Goal: Transaction & Acquisition: Purchase product/service

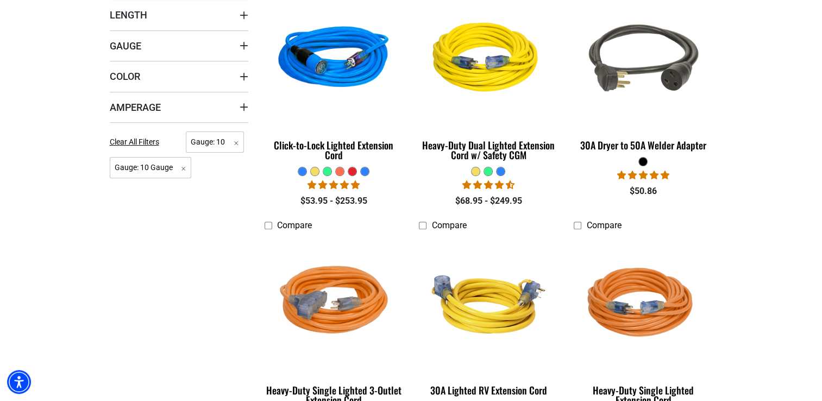
click at [788, 1] on section "**********" at bounding box center [411, 335] width 822 height 798
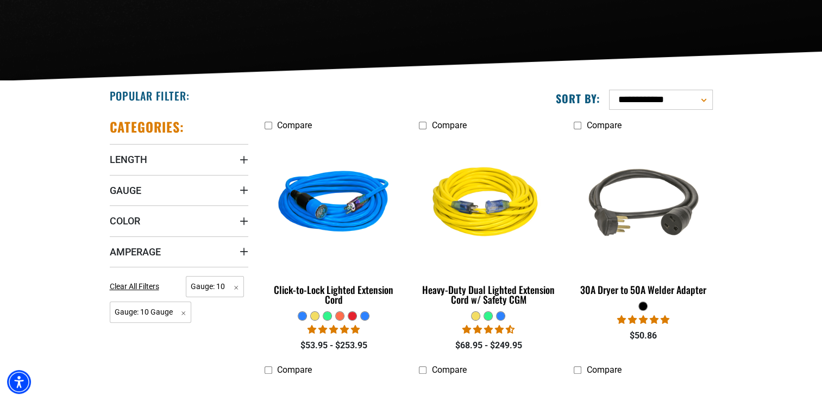
scroll to position [204, 0]
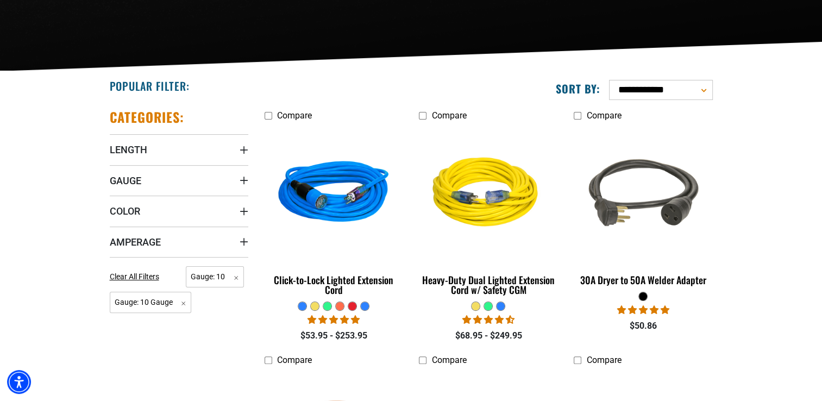
click at [339, 306] on div at bounding box center [340, 306] width 8 height 8
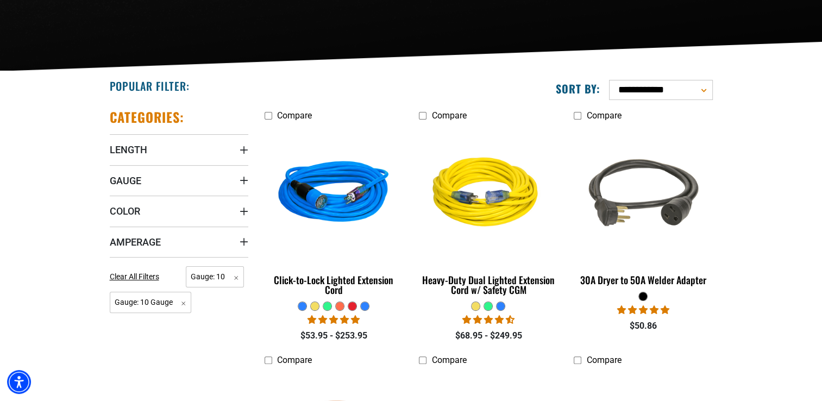
click at [339, 306] on div at bounding box center [340, 306] width 8 height 8
click at [488, 305] on div at bounding box center [488, 306] width 8 height 8
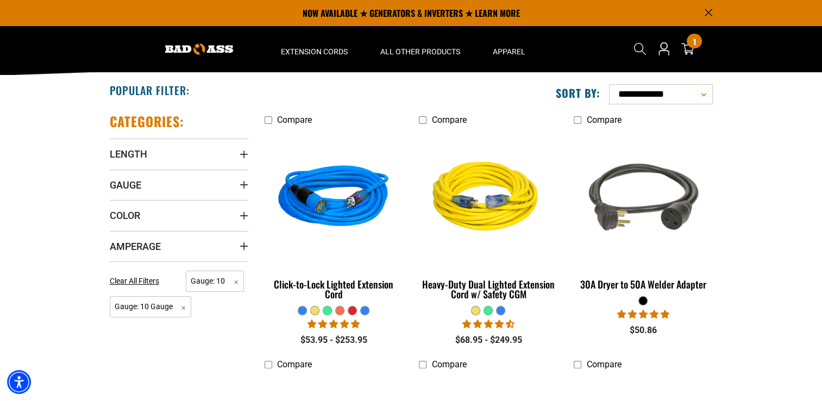
scroll to position [191, 0]
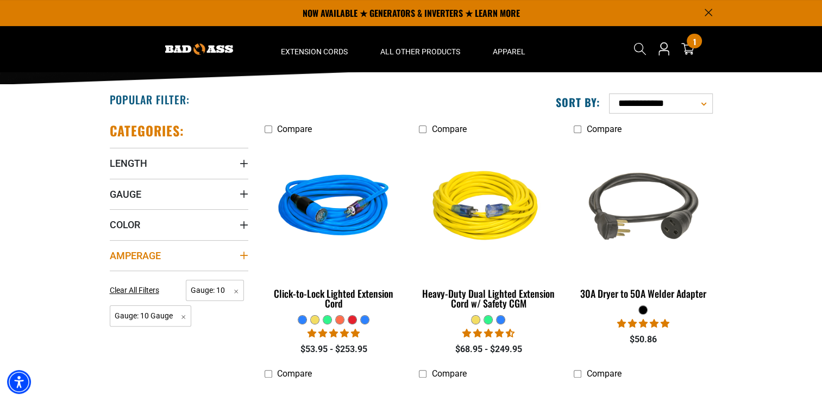
click at [241, 254] on icon "Amperage" at bounding box center [243, 255] width 9 height 9
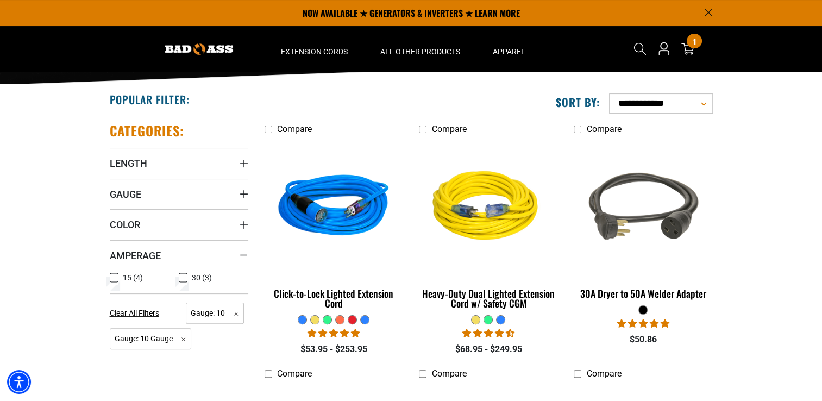
click at [186, 276] on icon at bounding box center [183, 277] width 9 height 14
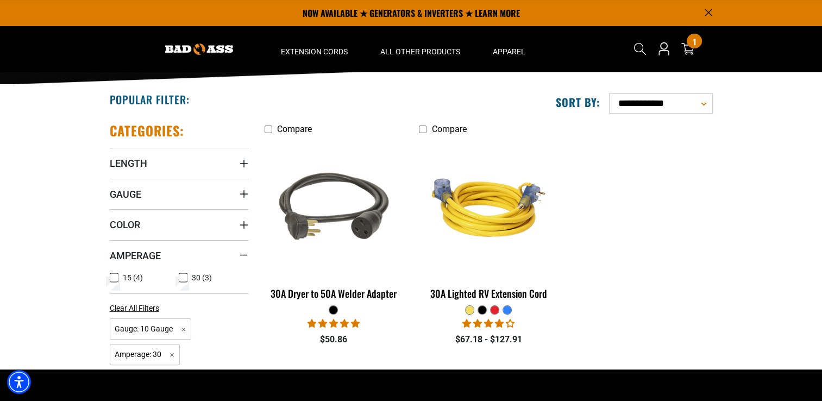
click at [116, 278] on icon at bounding box center [114, 277] width 9 height 14
click at [116, 278] on icon at bounding box center [114, 278] width 7 height 6
click at [116, 278] on icon at bounding box center [114, 277] width 9 height 14
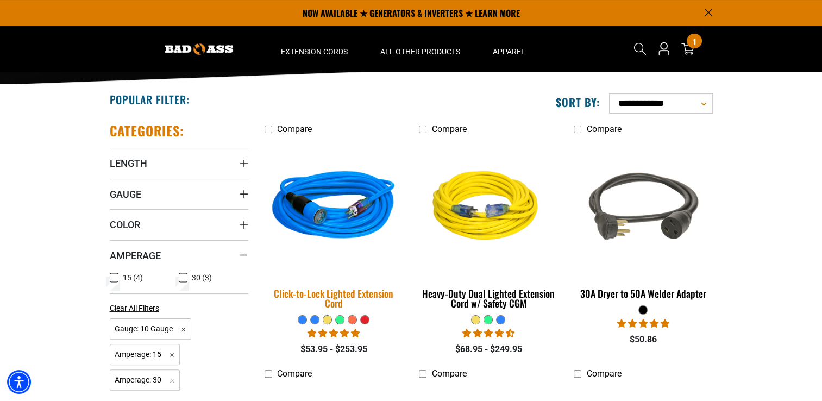
click at [332, 214] on img at bounding box center [333, 207] width 152 height 139
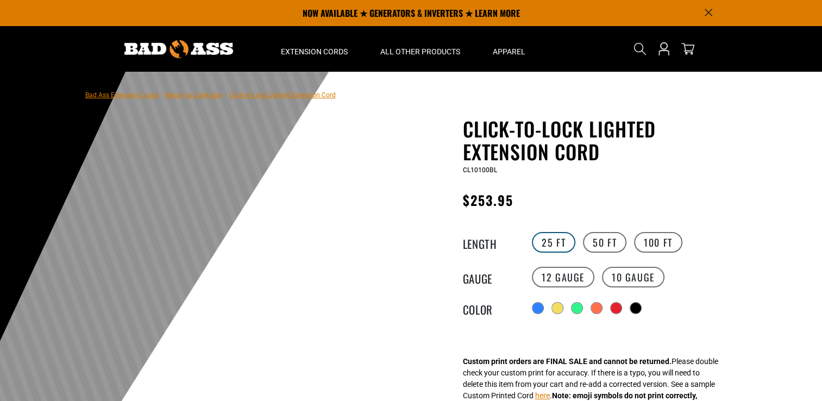
click at [541, 244] on label "25 FT" at bounding box center [553, 242] width 43 height 21
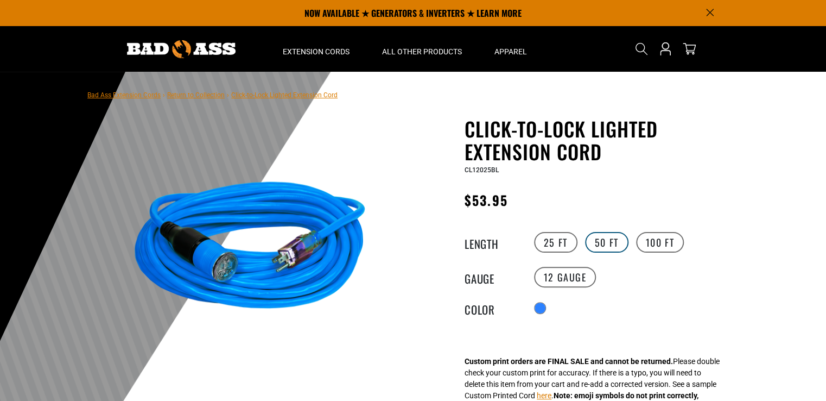
click at [596, 243] on label "50 FT" at bounding box center [606, 242] width 43 height 21
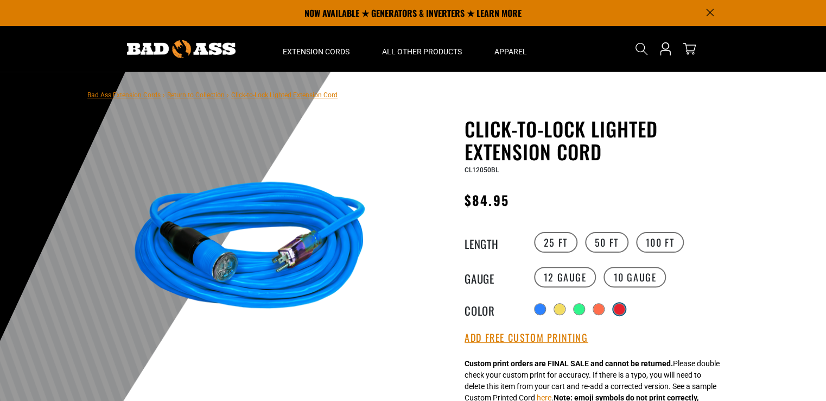
click at [622, 307] on div "Translation missing: en.products.product.variant_sold_out_or_unavailable" at bounding box center [619, 309] width 11 height 11
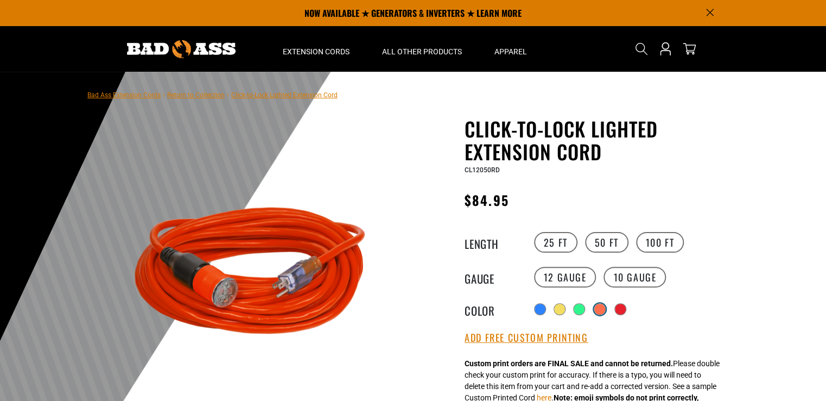
click at [603, 310] on div "Translation missing: en.products.product.variant_sold_out_or_unavailable" at bounding box center [600, 309] width 11 height 11
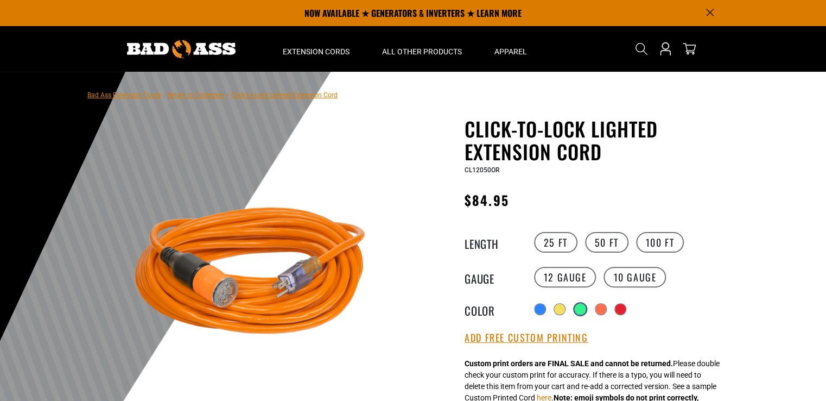
click at [580, 311] on div "Translation missing: en.products.product.variant_sold_out_or_unavailable" at bounding box center [580, 309] width 11 height 11
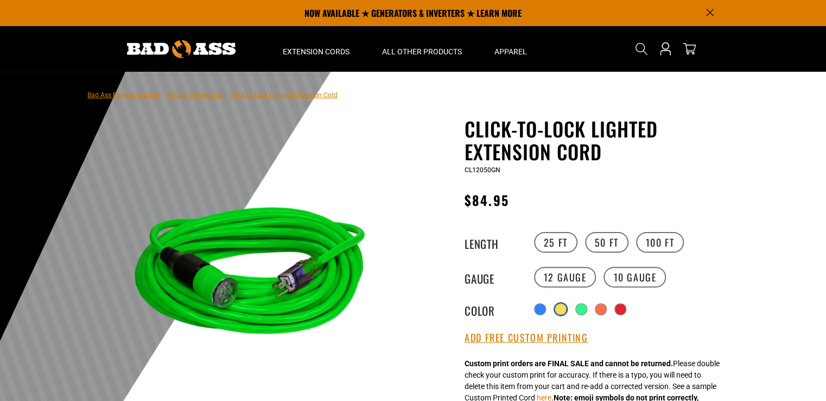
click at [558, 310] on div "Translation missing: en.products.product.variant_sold_out_or_unavailable" at bounding box center [560, 309] width 11 height 11
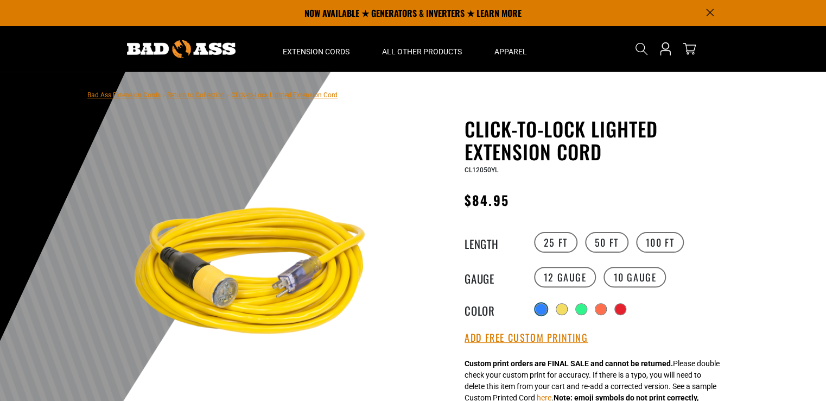
click at [541, 313] on div at bounding box center [541, 309] width 11 height 11
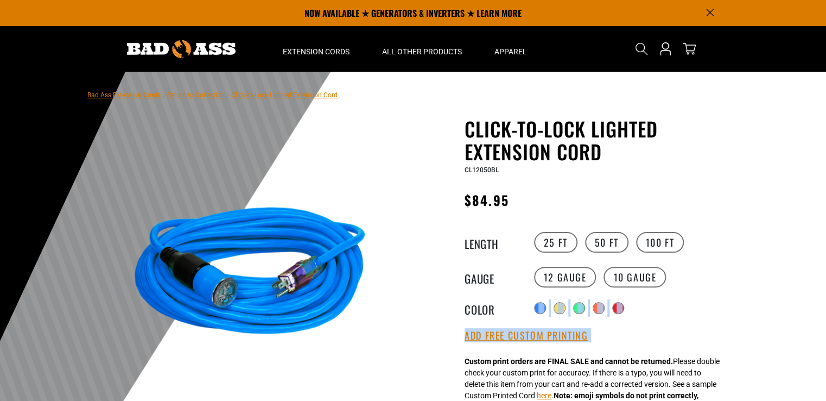
drag, startPoint x: 541, startPoint y: 313, endPoint x: 517, endPoint y: 322, distance: 25.6
drag, startPoint x: 517, startPoint y: 322, endPoint x: 511, endPoint y: 338, distance: 16.8
click at [511, 338] on button "Add Free Custom Printing" at bounding box center [526, 336] width 123 height 12
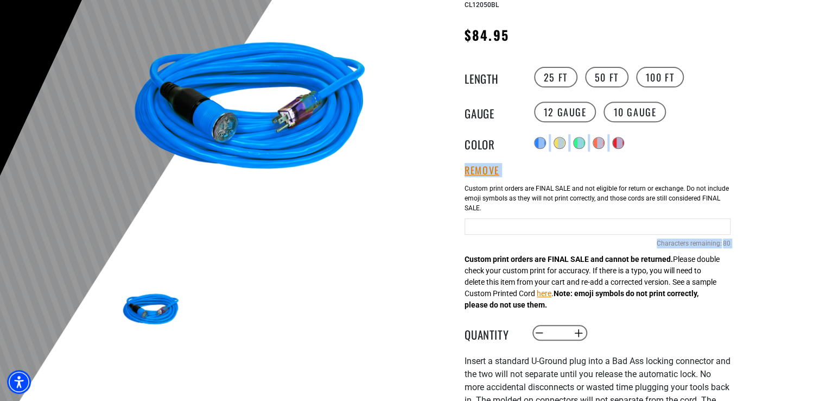
scroll to position [177, 0]
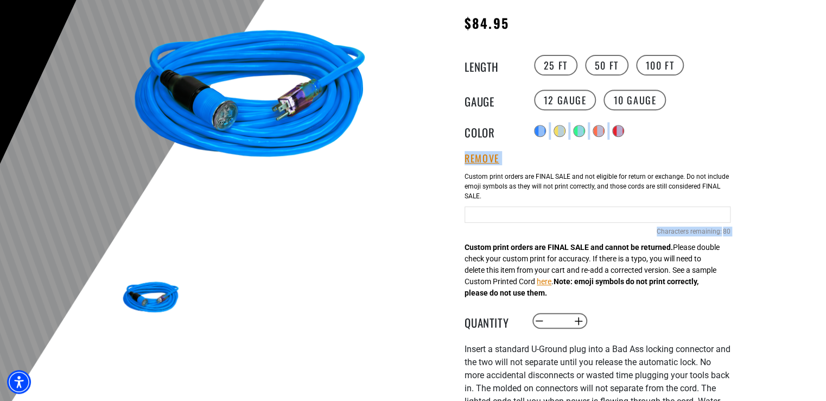
click at [482, 216] on input "Blue Cables" at bounding box center [598, 214] width 266 height 16
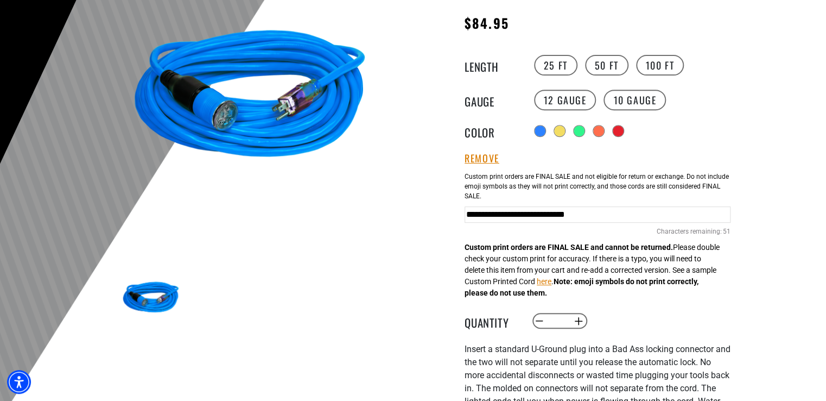
scroll to position [0, 8]
click at [665, 214] on input "**********" at bounding box center [598, 214] width 266 height 16
click at [702, 214] on input "**********" at bounding box center [598, 214] width 266 height 16
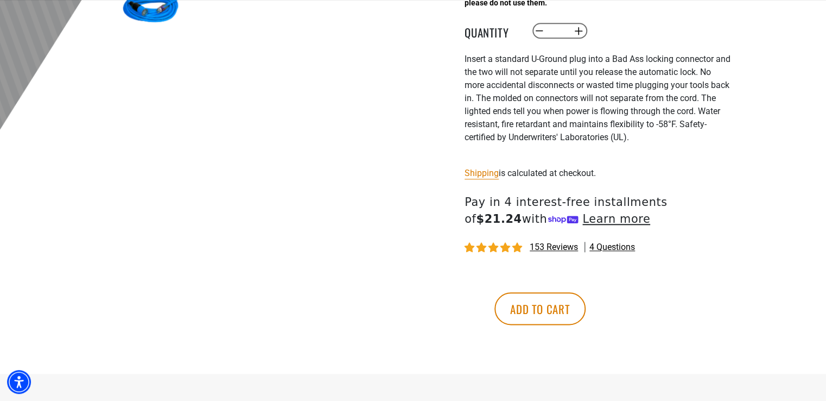
scroll to position [482, 0]
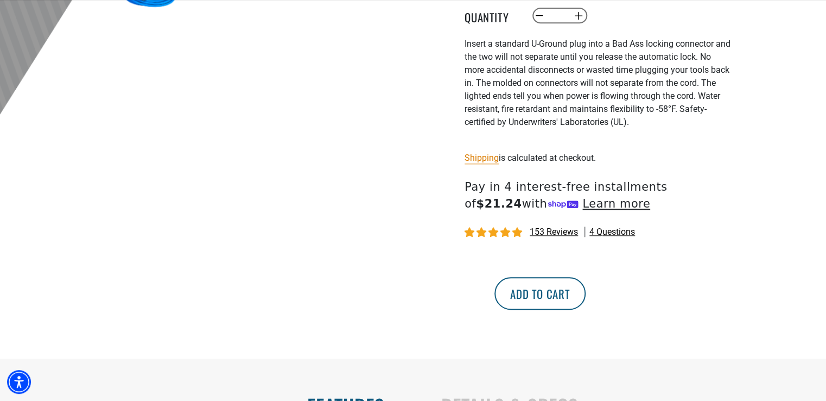
type input "**********"
click at [586, 292] on button "Add to cart" at bounding box center [540, 293] width 91 height 33
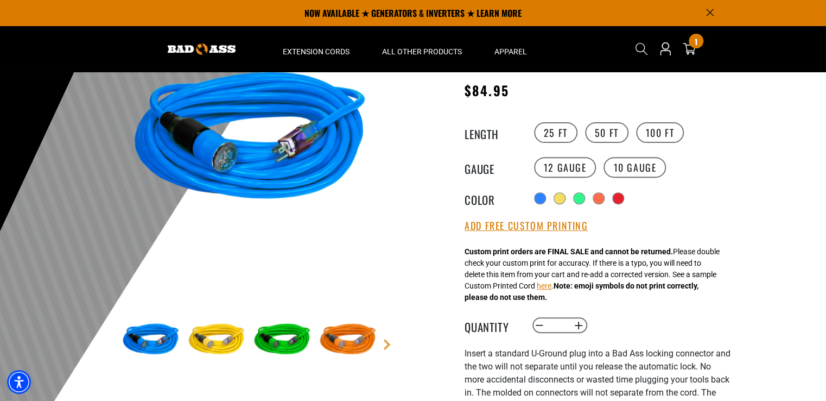
scroll to position [100, 0]
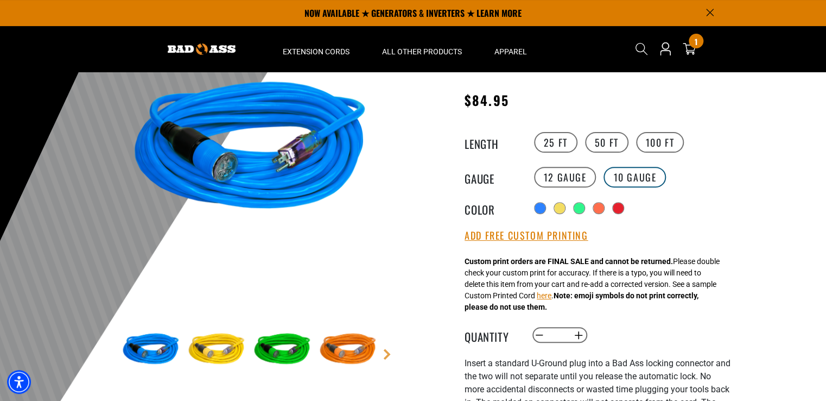
click at [626, 174] on label "10 Gauge" at bounding box center [635, 177] width 62 height 21
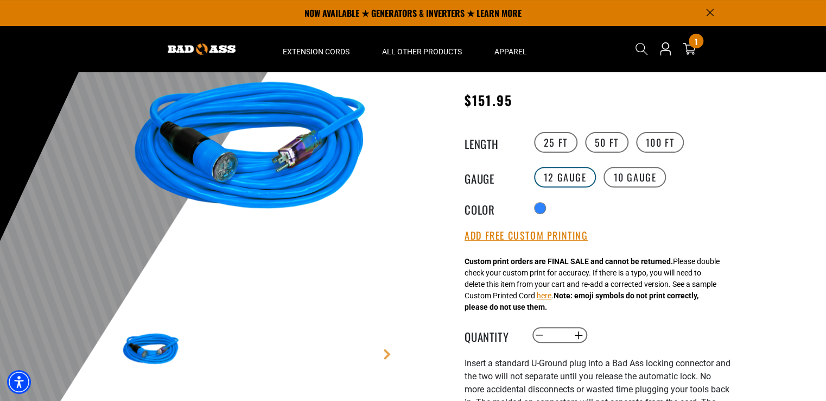
click at [574, 175] on label "12 Gauge" at bounding box center [565, 177] width 62 height 21
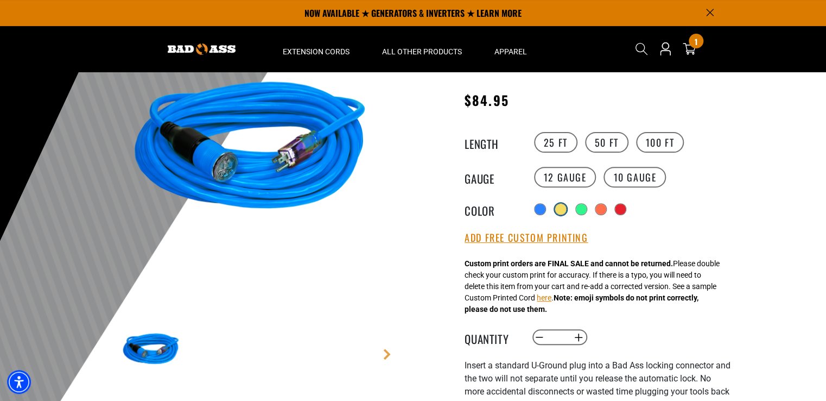
click at [561, 208] on div at bounding box center [560, 209] width 11 height 11
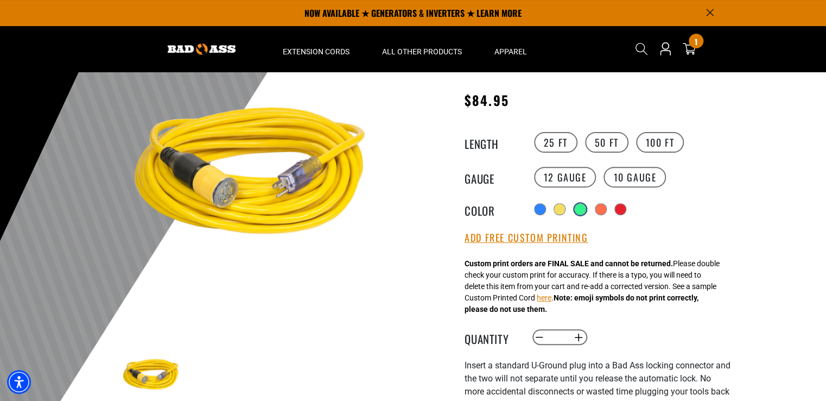
click at [581, 208] on div at bounding box center [580, 209] width 11 height 11
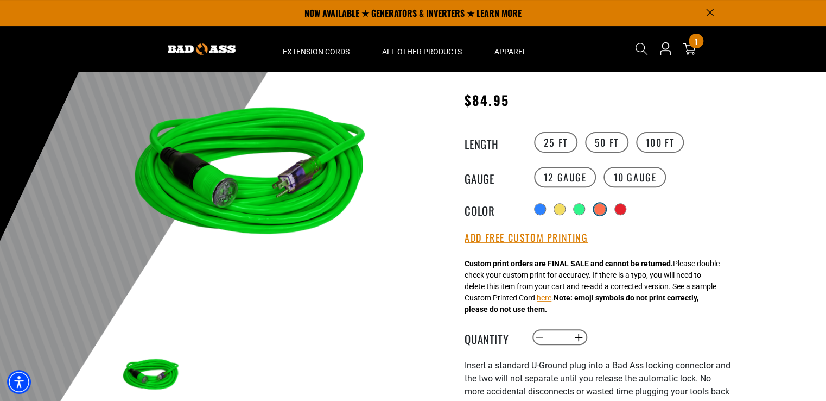
click at [603, 208] on div at bounding box center [600, 209] width 11 height 11
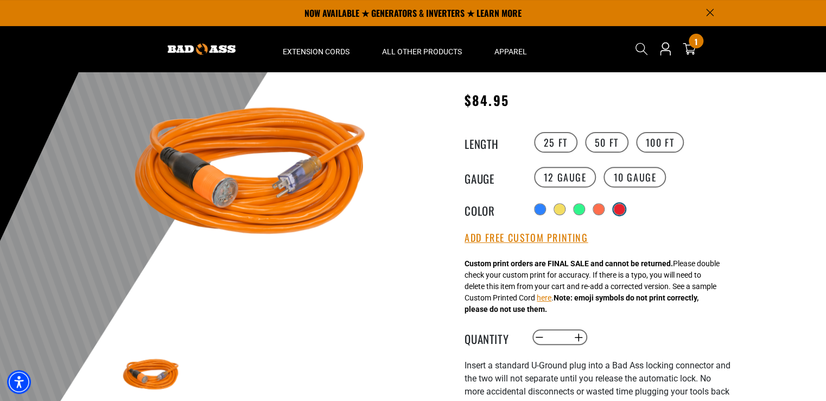
click at [621, 208] on div at bounding box center [619, 209] width 11 height 11
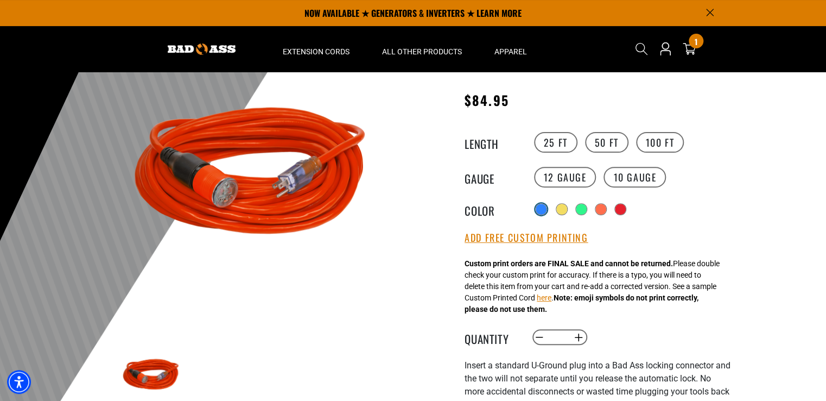
click at [540, 205] on div at bounding box center [541, 209] width 11 height 11
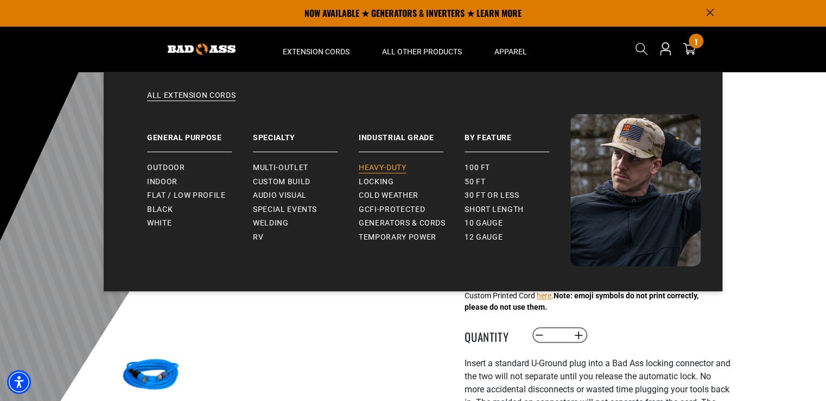
click at [392, 169] on span "Heavy-Duty" at bounding box center [382, 168] width 47 height 10
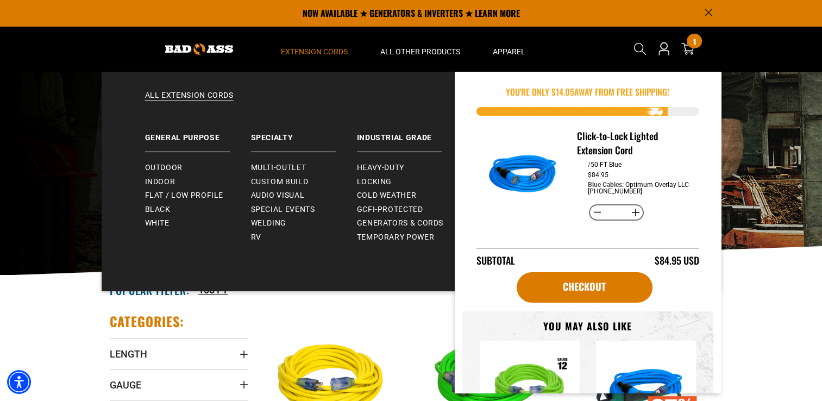
click at [315, 49] on span "Extension Cords" at bounding box center [314, 52] width 67 height 10
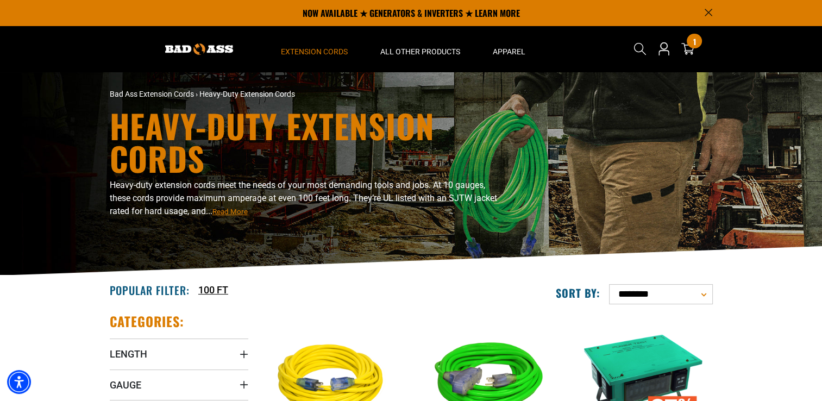
click at [315, 49] on span "Extension Cords" at bounding box center [314, 52] width 67 height 10
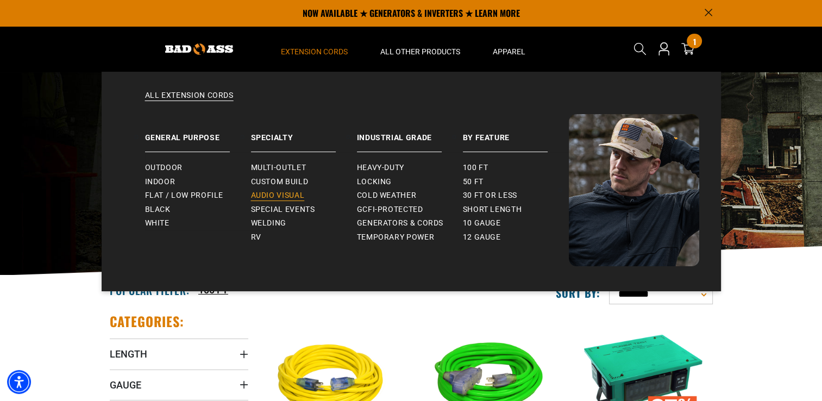
click at [281, 191] on span "Audio Visual" at bounding box center [278, 196] width 54 height 10
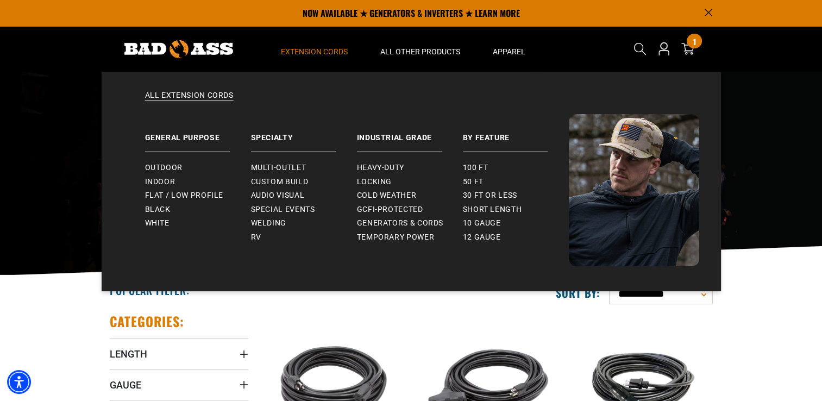
click at [336, 49] on span "Extension Cords" at bounding box center [314, 52] width 67 height 10
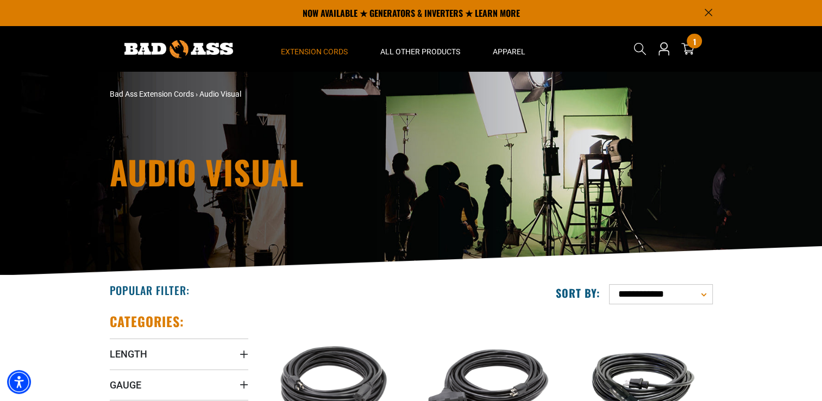
click at [336, 49] on span "Extension Cords" at bounding box center [314, 52] width 67 height 10
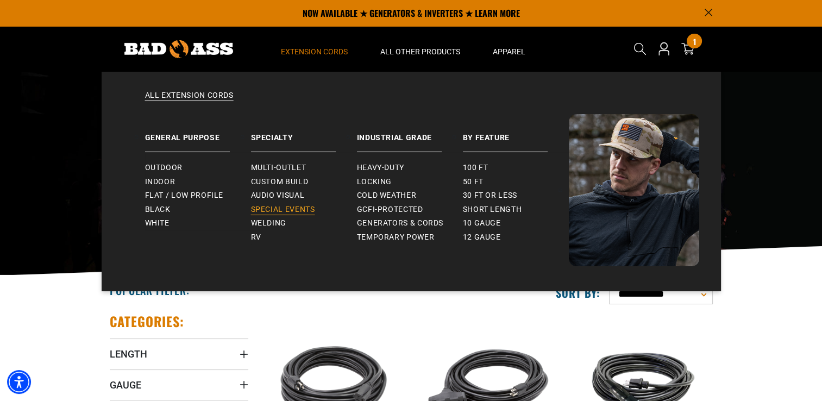
click at [292, 203] on link "Special Events" at bounding box center [304, 210] width 106 height 14
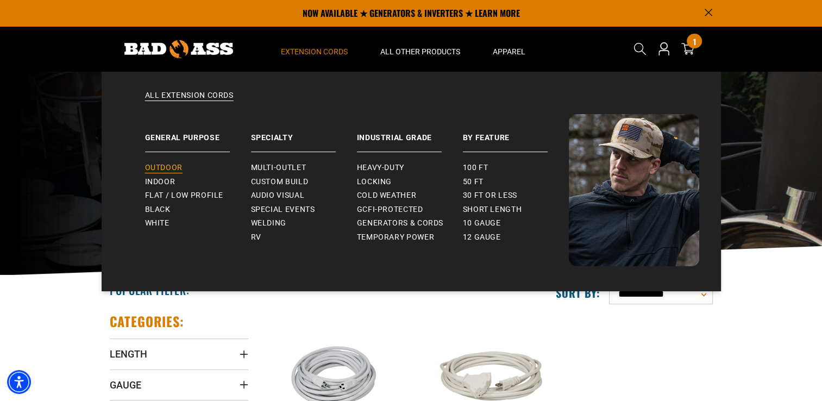
click at [167, 168] on span "Outdoor" at bounding box center [163, 168] width 37 height 10
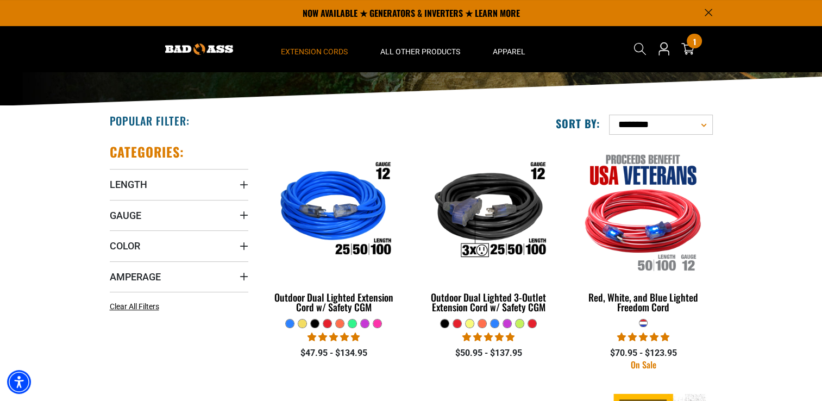
scroll to position [166, 0]
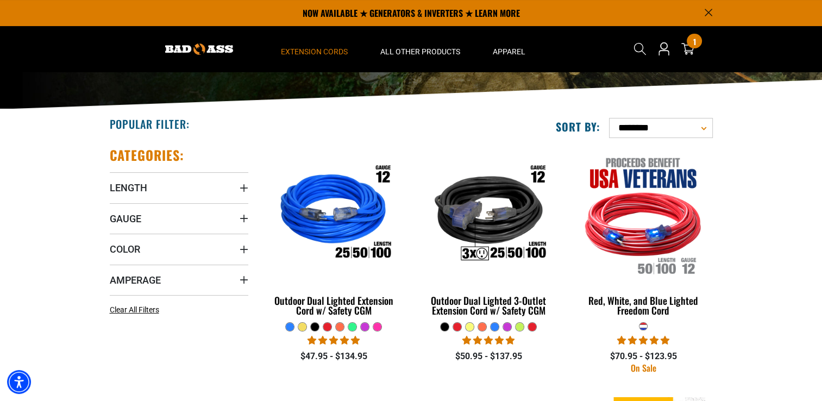
click at [378, 325] on div at bounding box center [377, 327] width 8 height 8
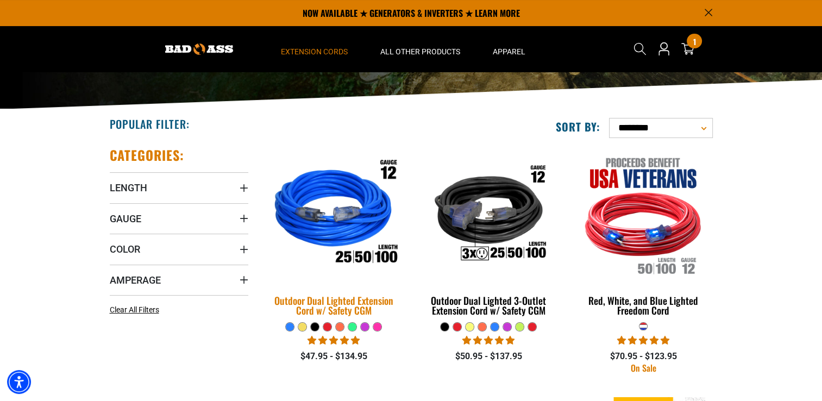
click at [343, 212] on img at bounding box center [333, 214] width 152 height 139
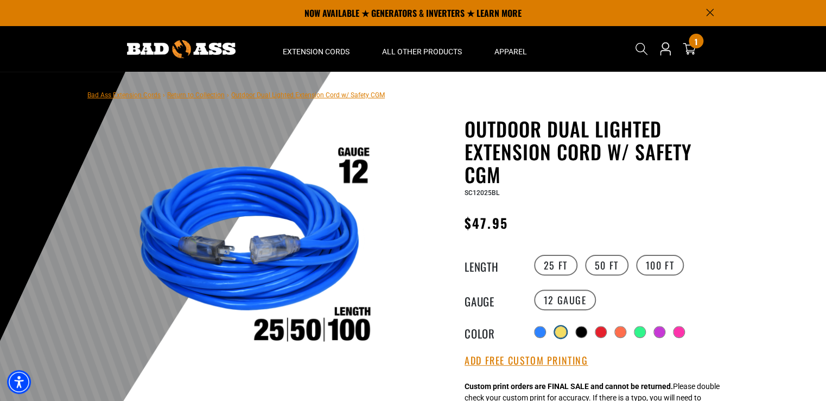
click at [566, 327] on div at bounding box center [560, 331] width 11 height 11
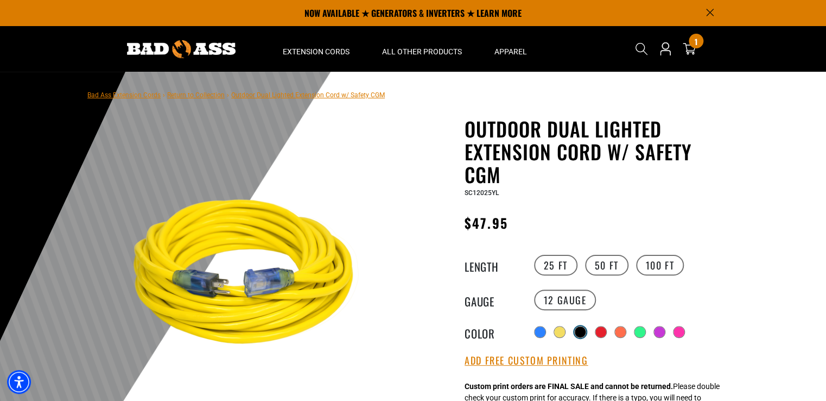
click at [580, 331] on div at bounding box center [580, 331] width 11 height 11
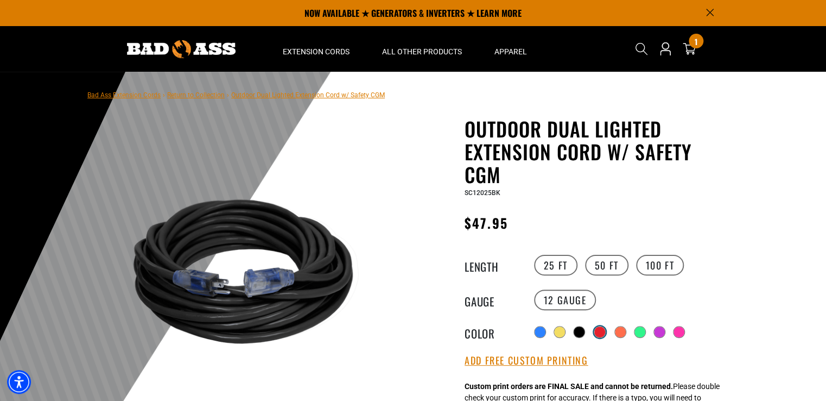
click at [601, 331] on div at bounding box center [600, 331] width 11 height 11
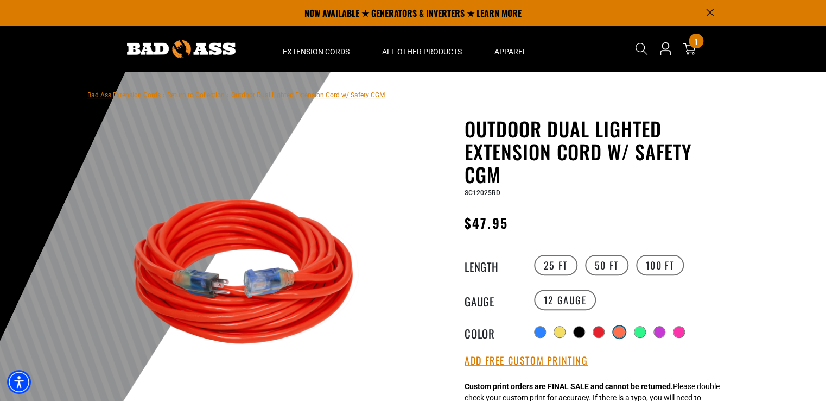
click at [619, 330] on div at bounding box center [619, 331] width 11 height 11
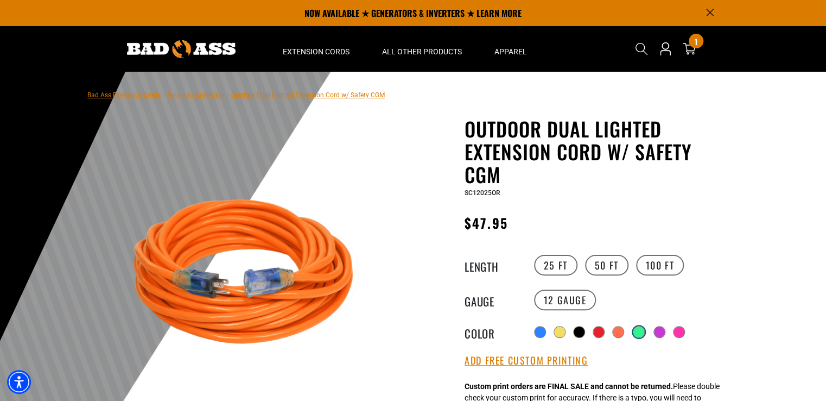
click at [643, 328] on div at bounding box center [639, 331] width 11 height 11
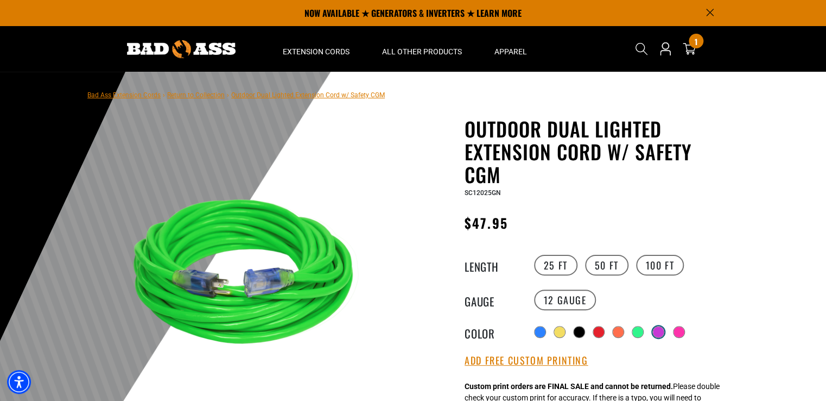
click at [665, 333] on div at bounding box center [659, 332] width 12 height 12
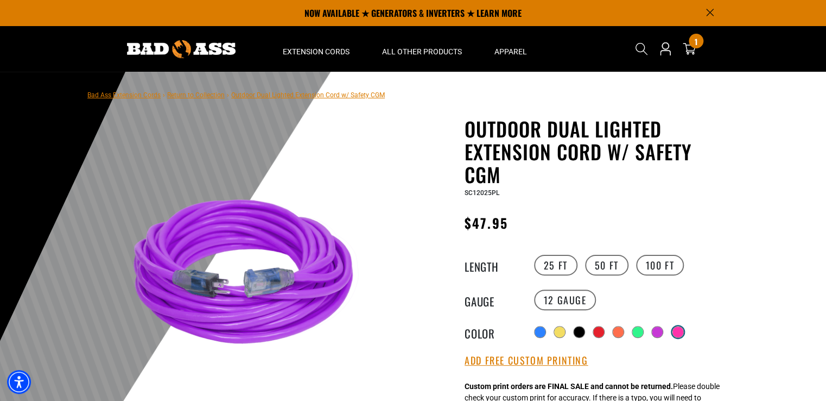
click at [677, 333] on div at bounding box center [678, 331] width 11 height 11
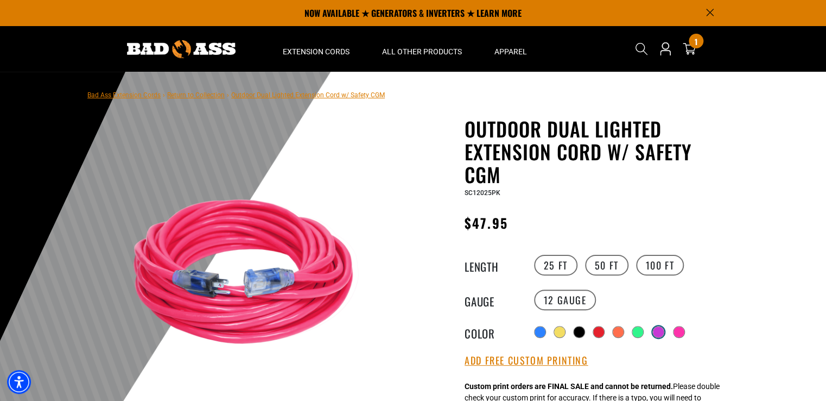
click at [658, 330] on div at bounding box center [658, 331] width 11 height 11
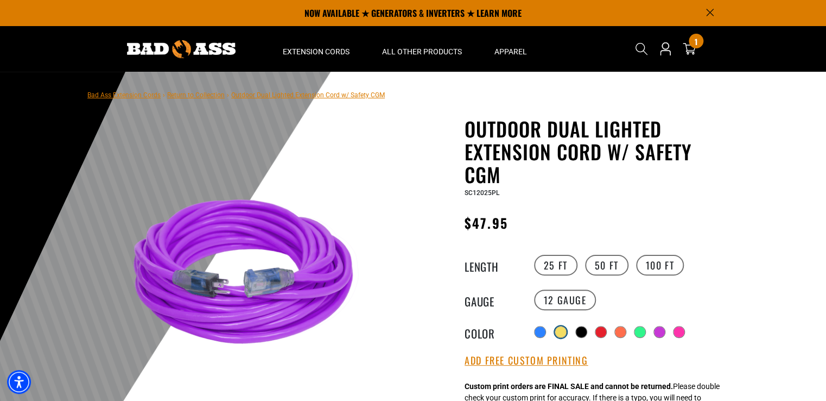
click at [560, 329] on div at bounding box center [560, 331] width 11 height 11
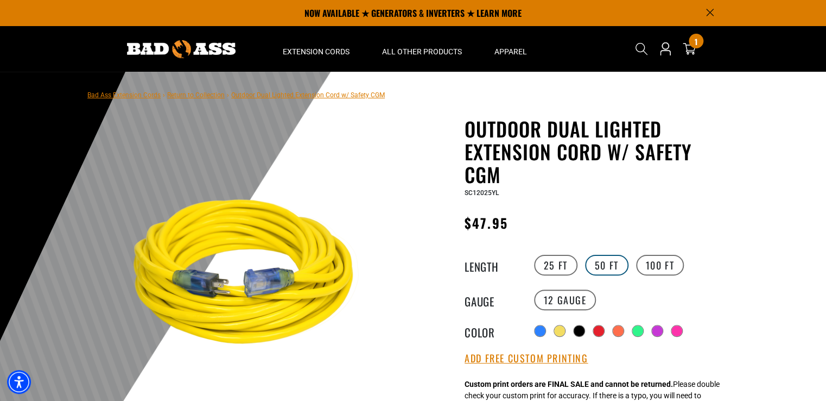
click at [599, 263] on label "50 FT" at bounding box center [606, 265] width 43 height 21
click at [662, 262] on label "100 FT" at bounding box center [660, 265] width 48 height 21
click at [553, 261] on label "25 FT" at bounding box center [555, 265] width 43 height 21
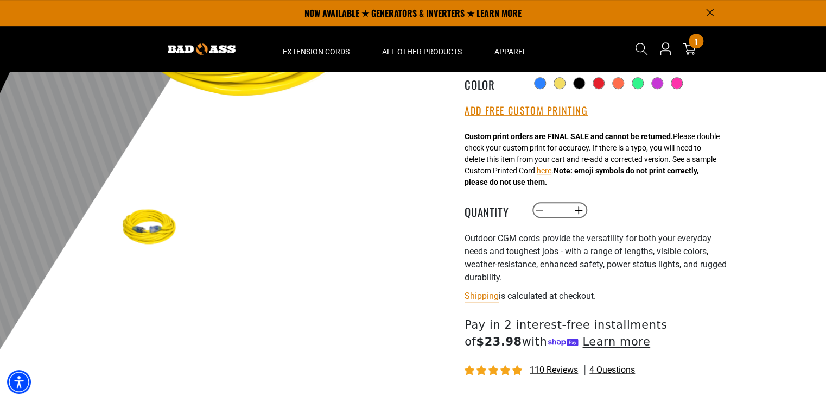
scroll to position [239, 0]
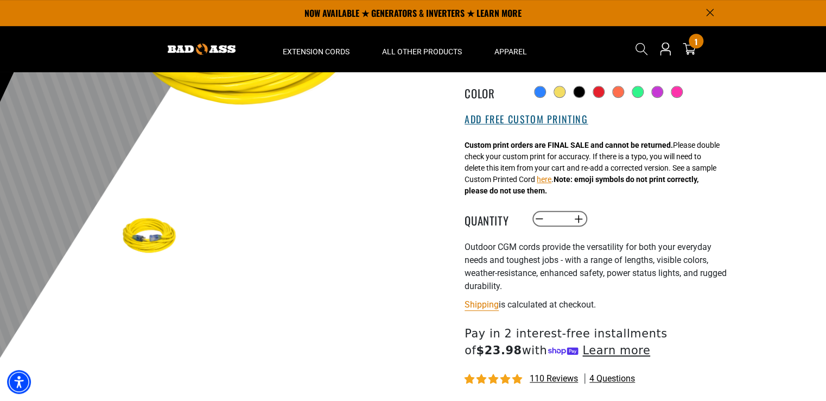
click at [552, 118] on button "Add Free Custom Printing" at bounding box center [526, 119] width 123 height 12
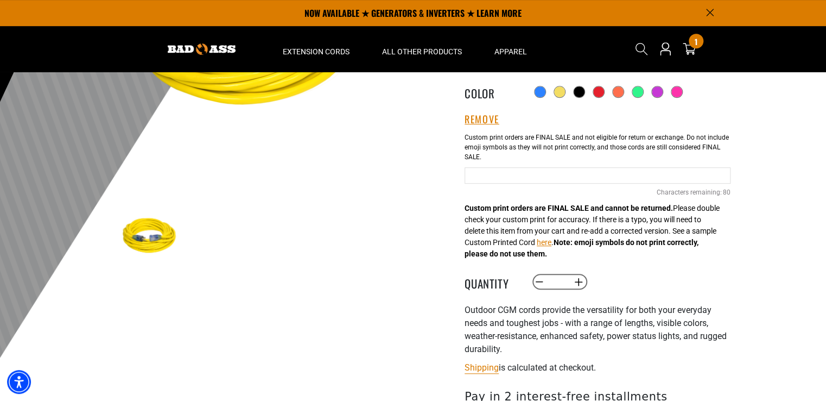
click at [523, 175] on input "text" at bounding box center [598, 175] width 266 height 16
click at [550, 175] on input "**********" at bounding box center [598, 175] width 266 height 16
click at [728, 175] on input "**********" at bounding box center [598, 175] width 266 height 16
click at [725, 174] on input "**********" at bounding box center [598, 175] width 266 height 16
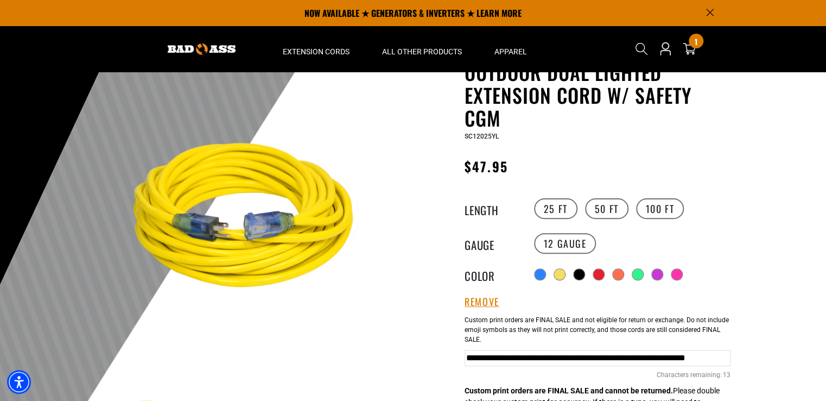
scroll to position [0, 0]
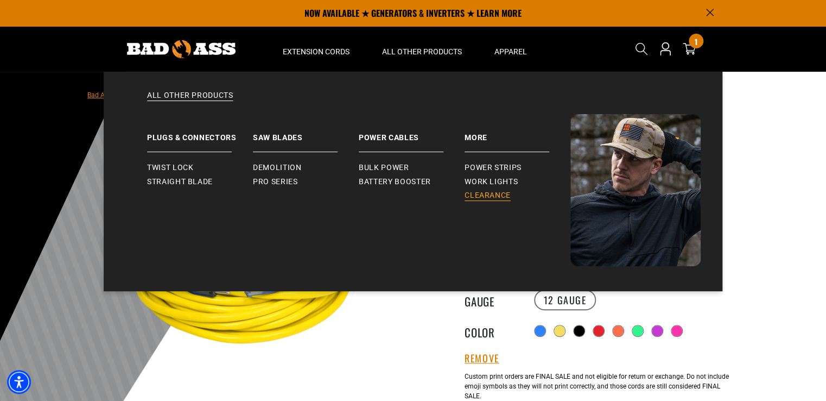
type input "**********"
click at [485, 192] on span "Clearance" at bounding box center [488, 196] width 46 height 10
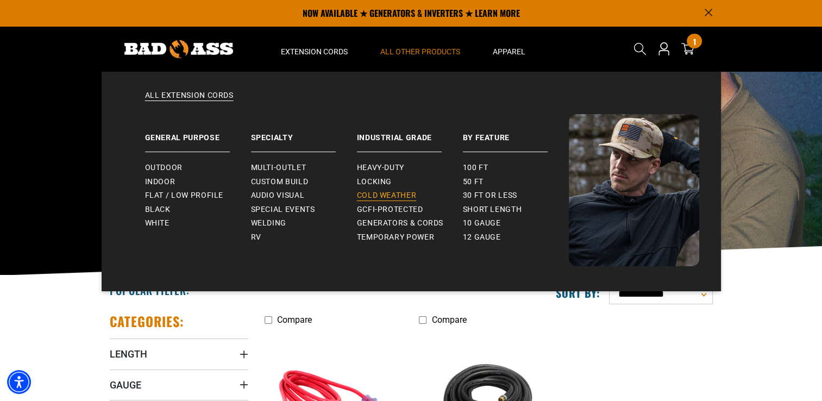
click at [390, 193] on span "Cold Weather" at bounding box center [387, 196] width 60 height 10
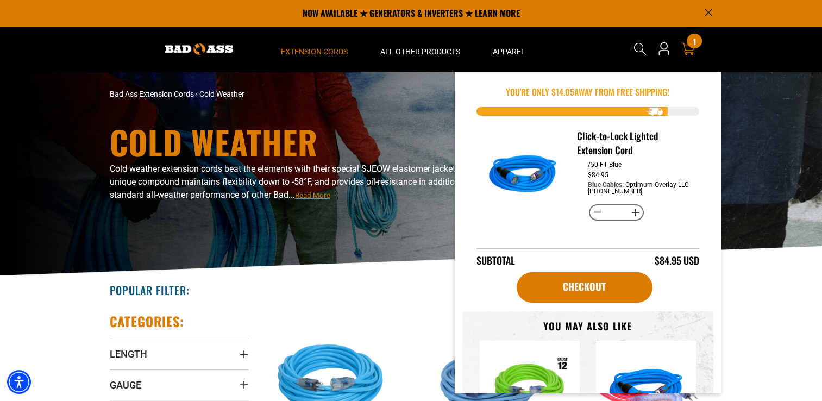
click at [692, 49] on icon at bounding box center [687, 49] width 14 height 12
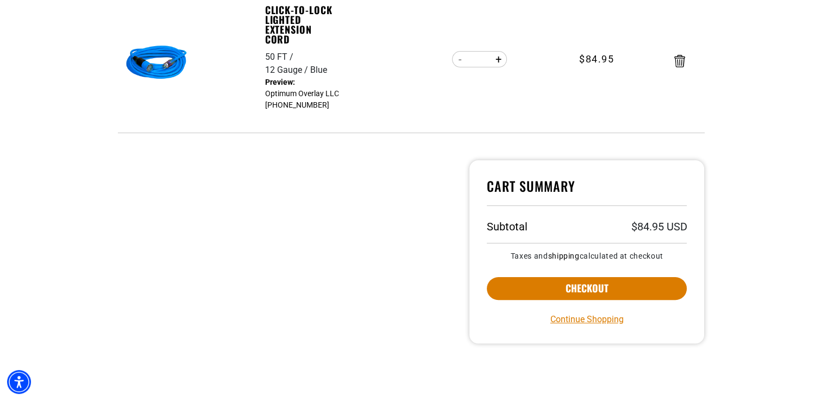
scroll to position [239, 0]
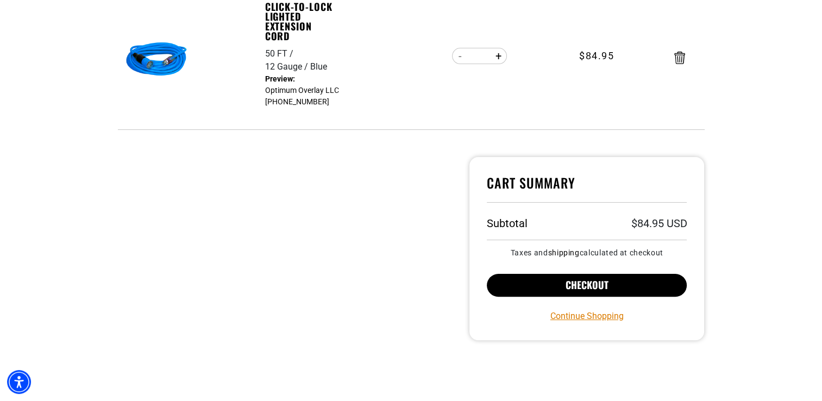
click at [604, 283] on button "Checkout" at bounding box center [587, 285] width 200 height 23
